Goal: Task Accomplishment & Management: Use online tool/utility

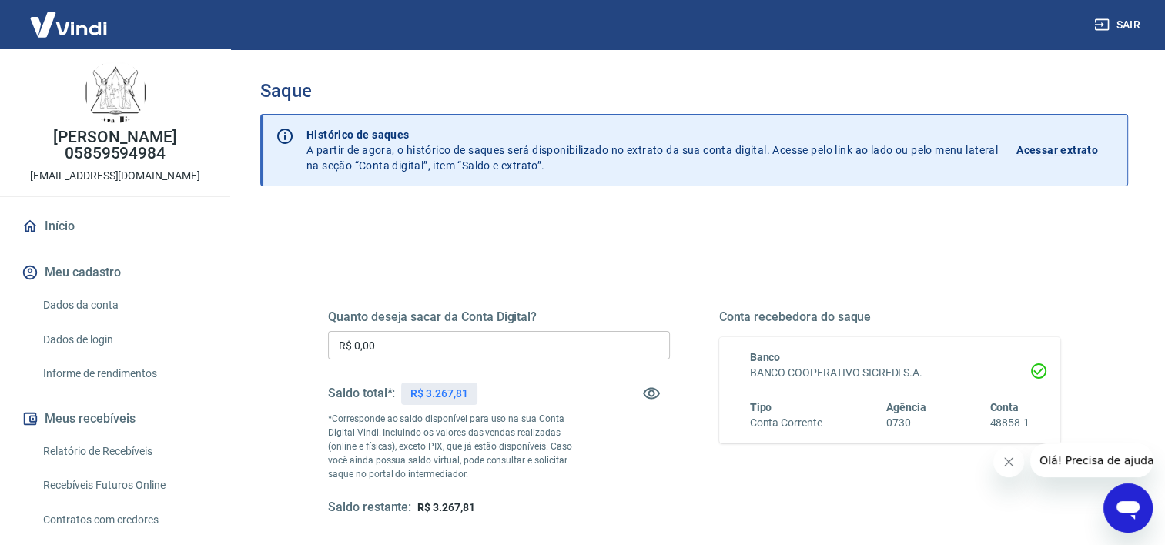
click at [468, 339] on input "R$ 0,00" at bounding box center [499, 345] width 342 height 28
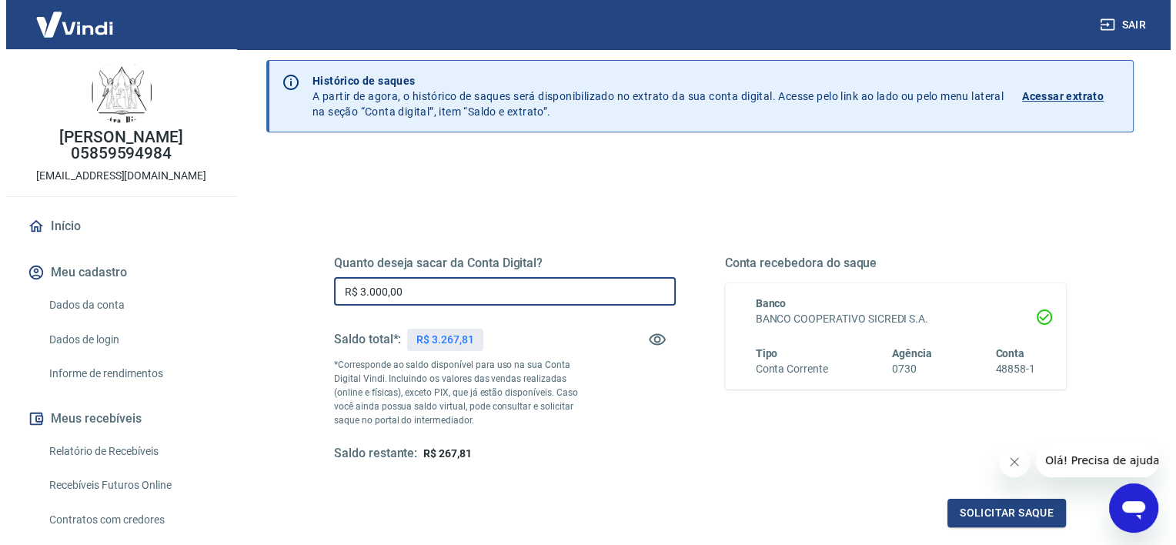
scroll to position [216, 0]
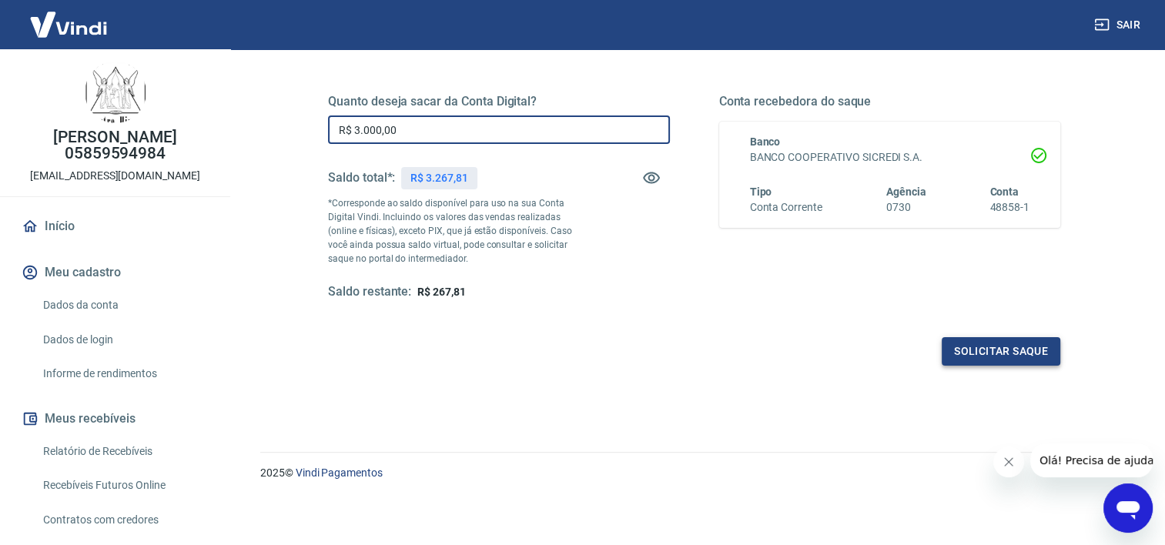
type input "R$ 3.000,00"
click at [978, 350] on button "Solicitar saque" at bounding box center [1001, 351] width 119 height 28
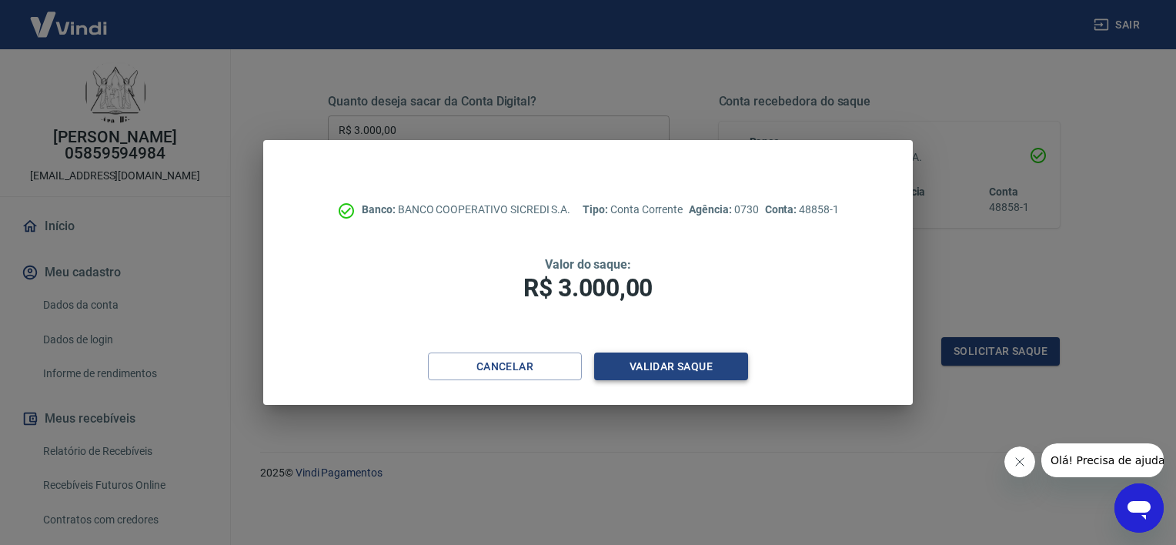
click at [696, 367] on button "Validar saque" at bounding box center [671, 367] width 154 height 28
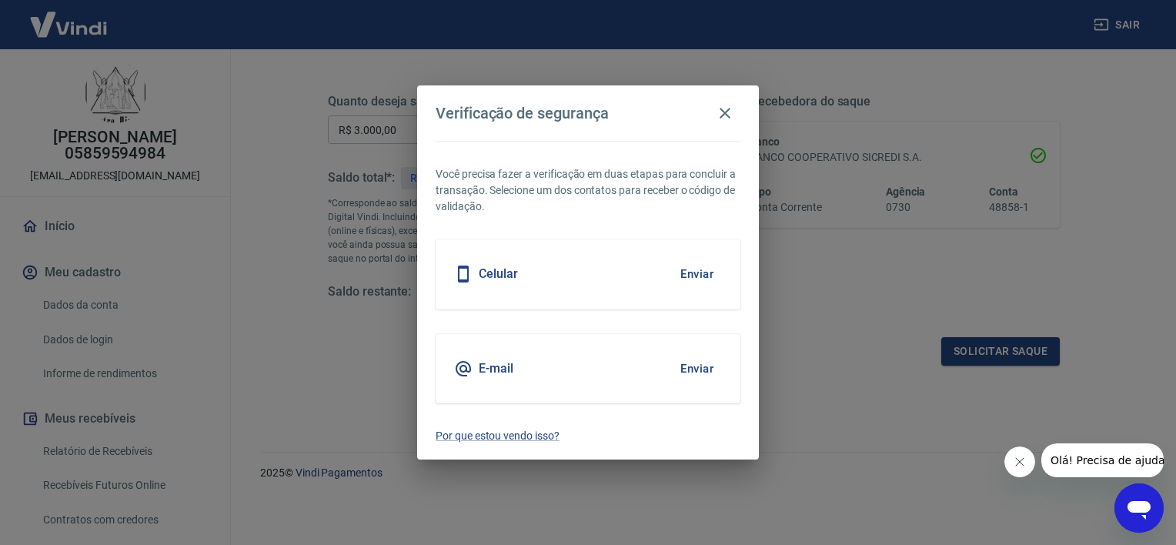
click at [647, 353] on div "E-mail Enviar" at bounding box center [588, 368] width 305 height 69
click at [703, 366] on button "Enviar" at bounding box center [697, 369] width 50 height 32
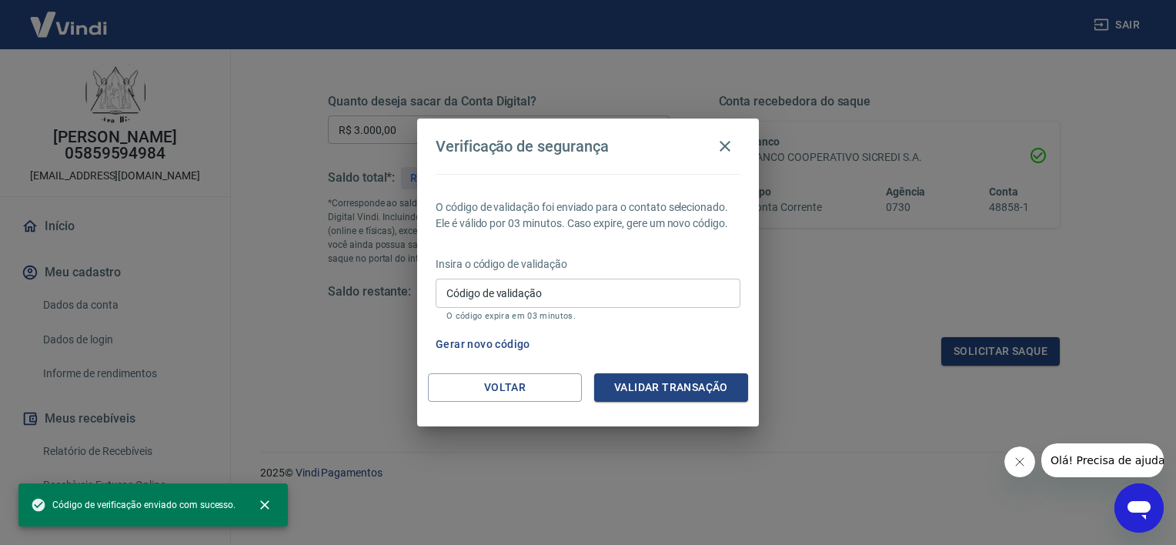
click at [509, 293] on div "Código de validação Código de validação O código expira em 03 minutos." at bounding box center [588, 300] width 305 height 42
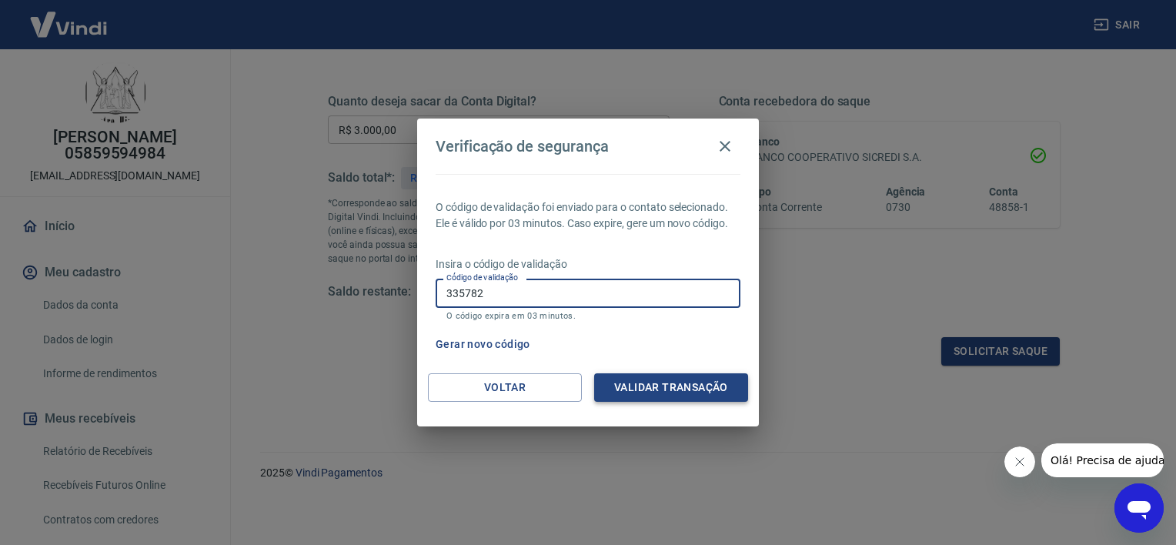
type input "335782"
click at [689, 386] on button "Validar transação" at bounding box center [671, 387] width 154 height 28
